Goal: Information Seeking & Learning: Compare options

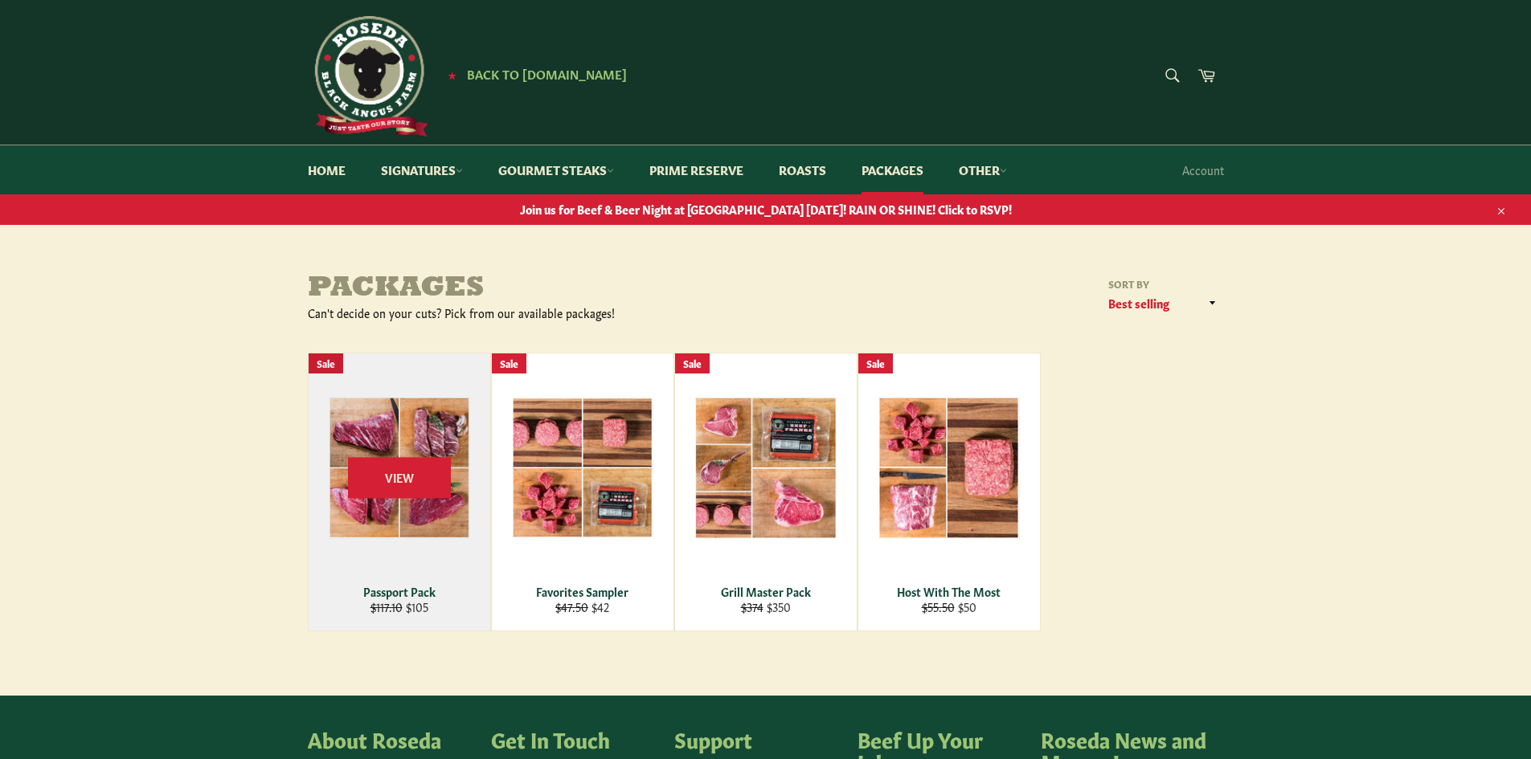
click at [448, 536] on div "View" at bounding box center [400, 492] width 182 height 277
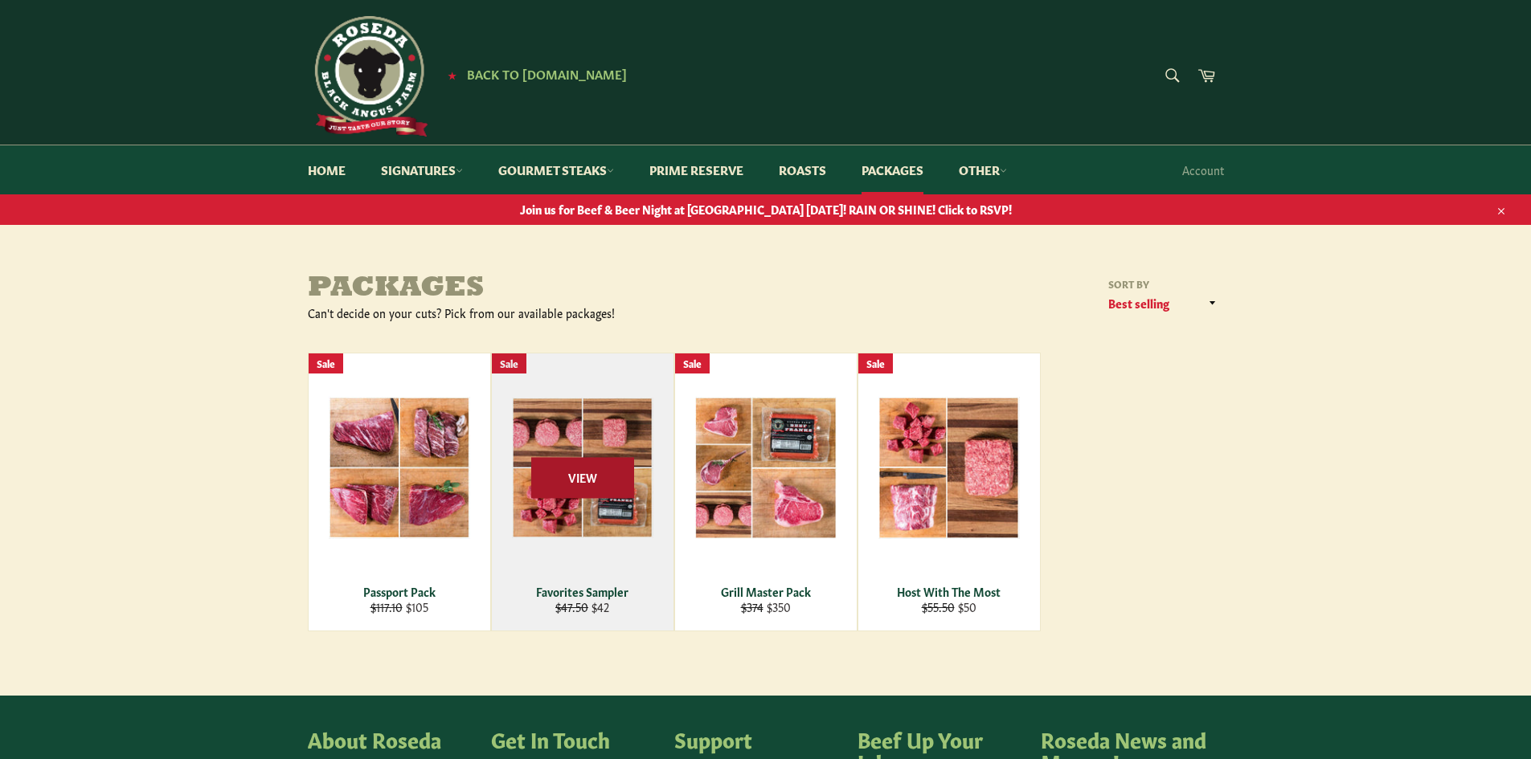
click at [572, 463] on span "View" at bounding box center [582, 477] width 103 height 41
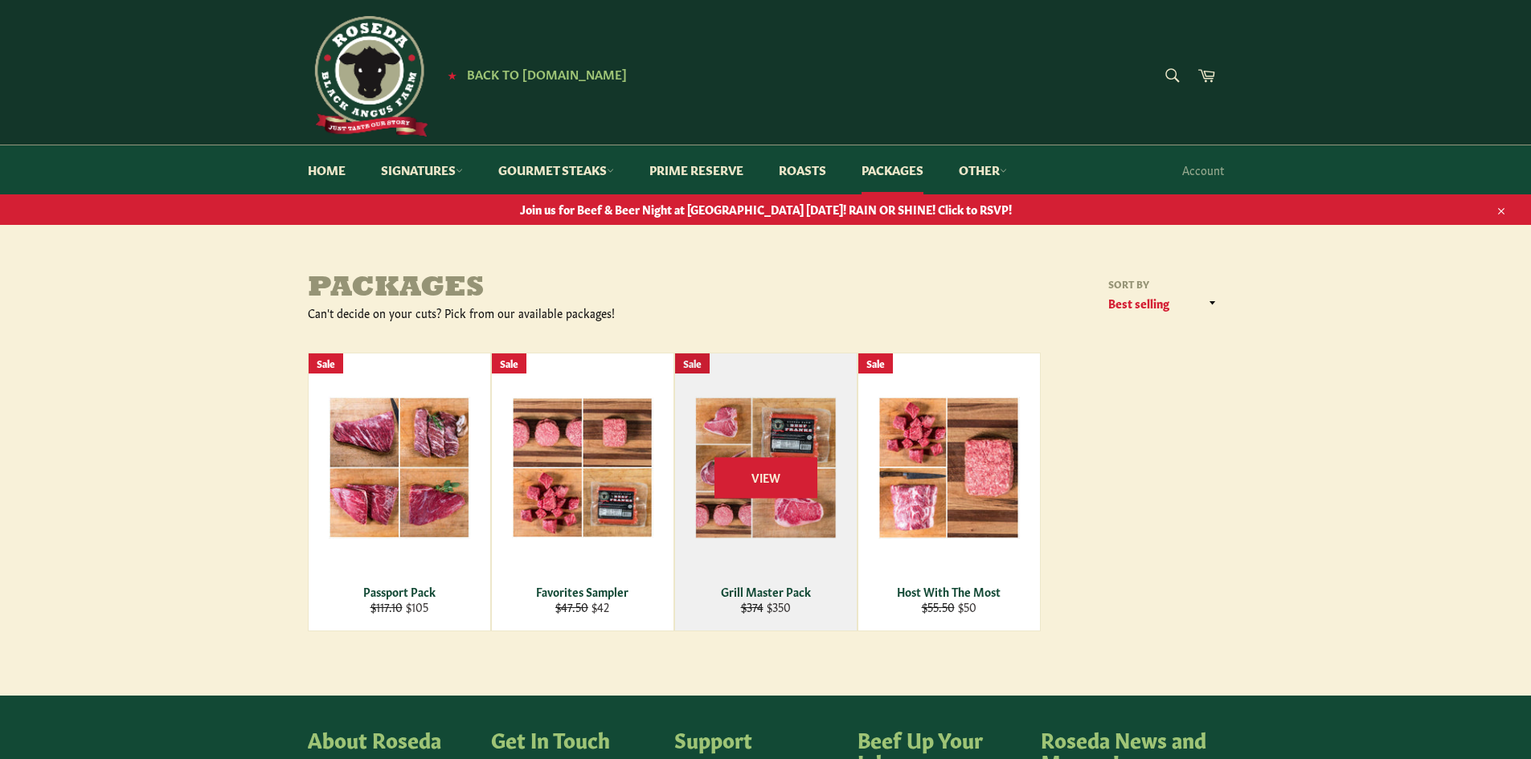
click at [745, 523] on div "View" at bounding box center [766, 492] width 182 height 277
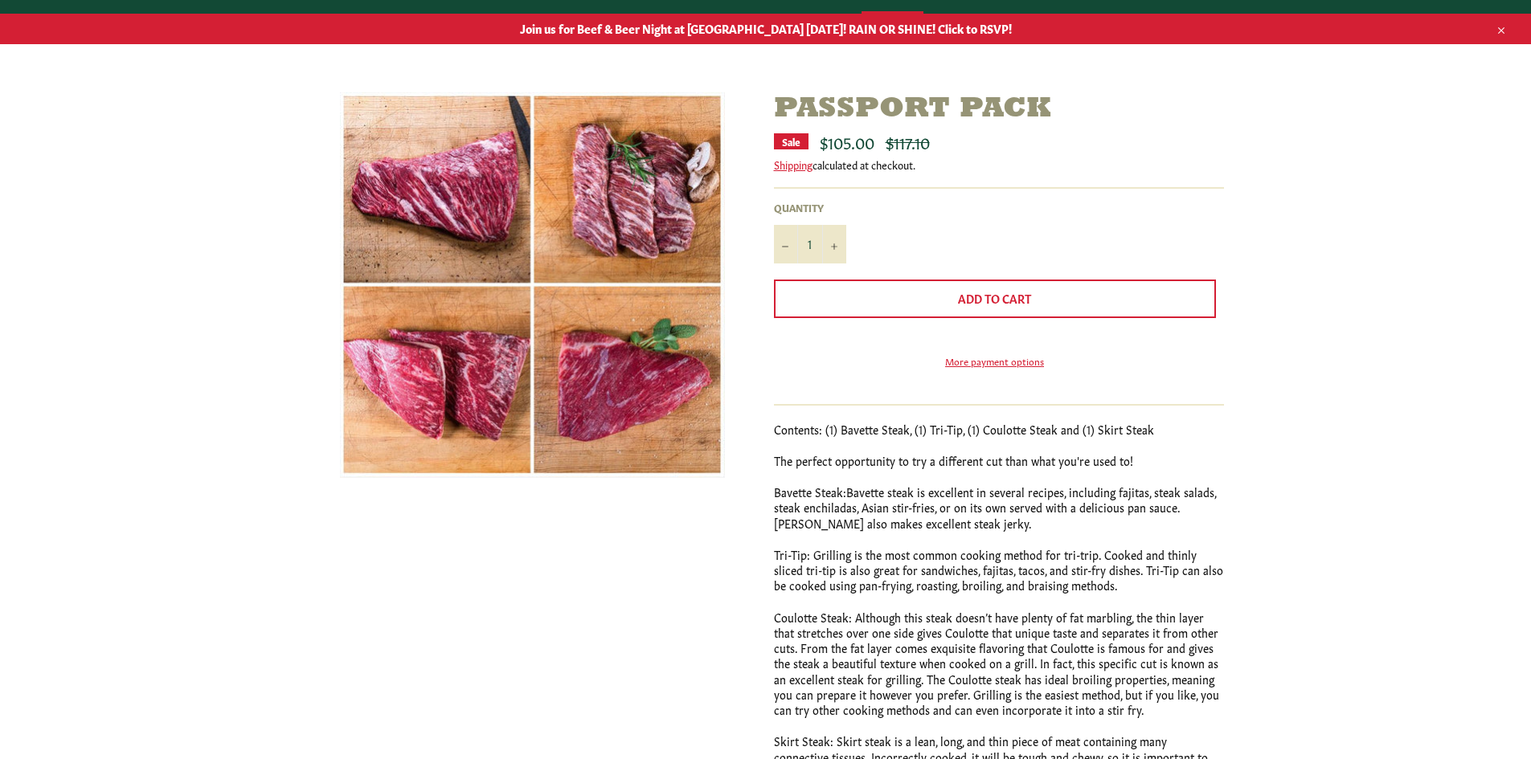
scroll to position [241, 0]
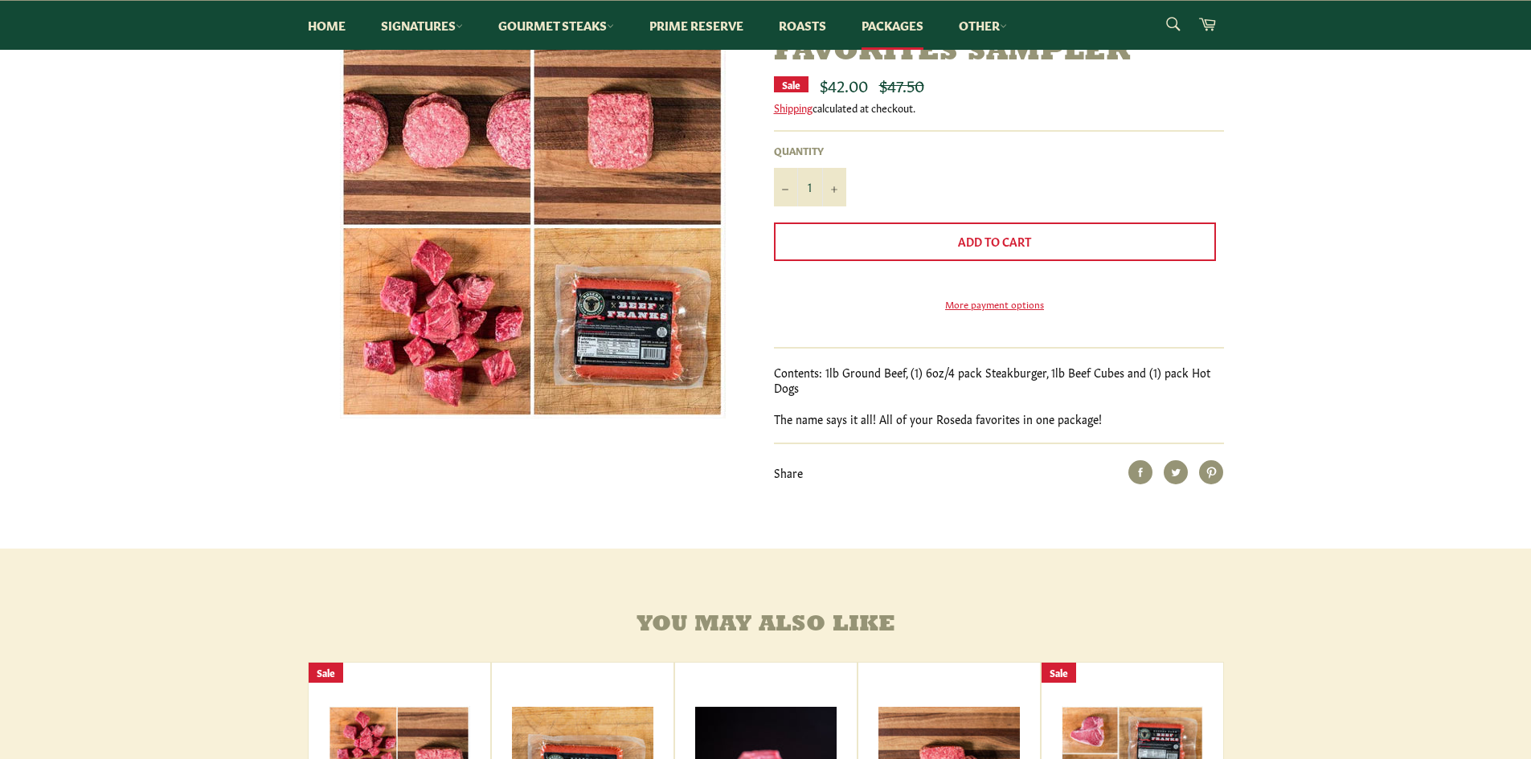
scroll to position [241, 0]
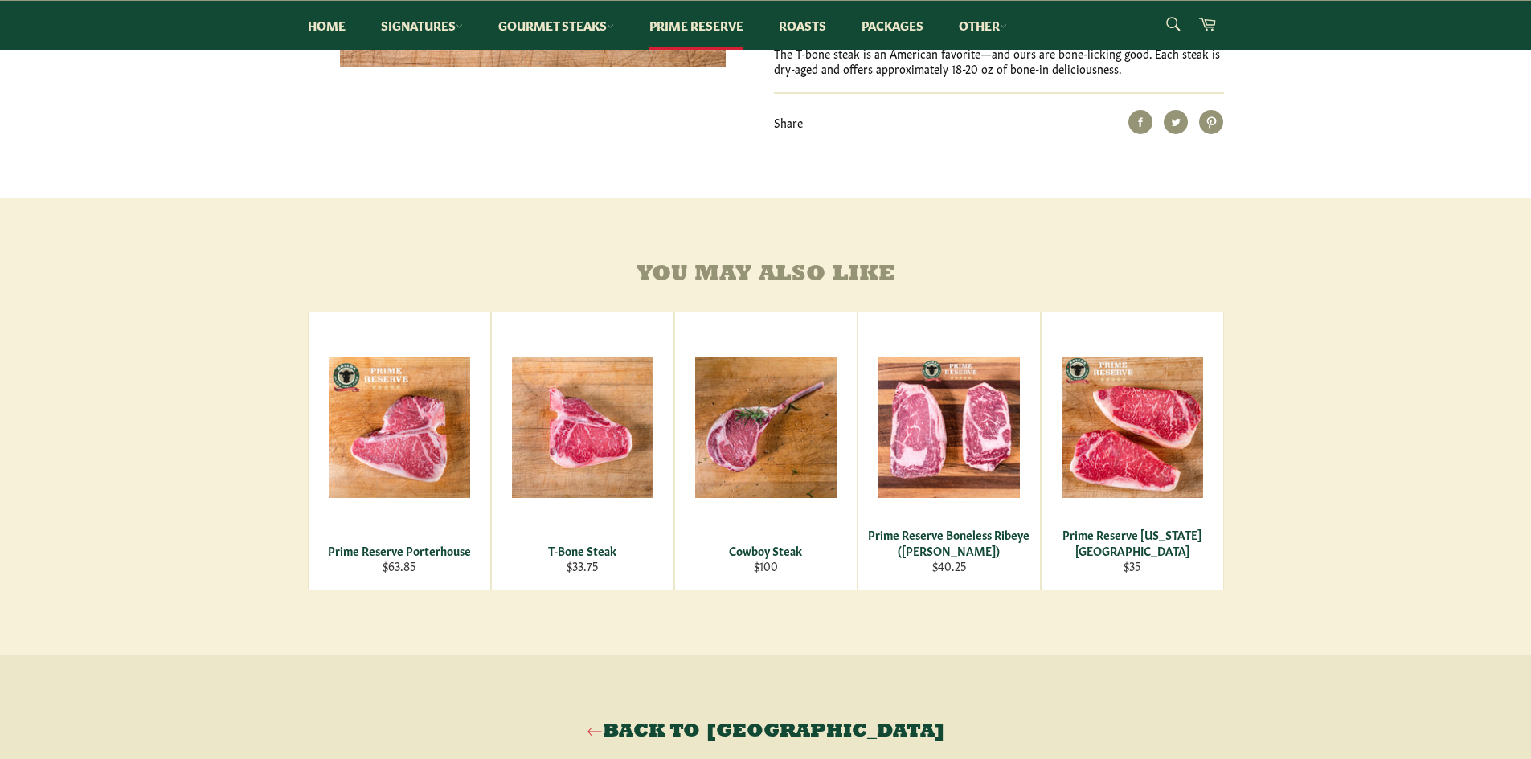
scroll to position [562, 0]
